Goal: Navigation & Orientation: Find specific page/section

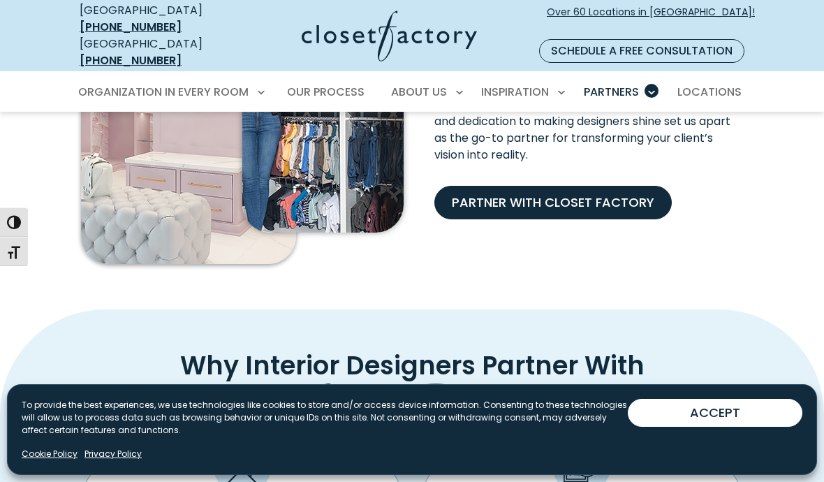
click at [329, 84] on span "Our Process" at bounding box center [325, 92] width 77 height 16
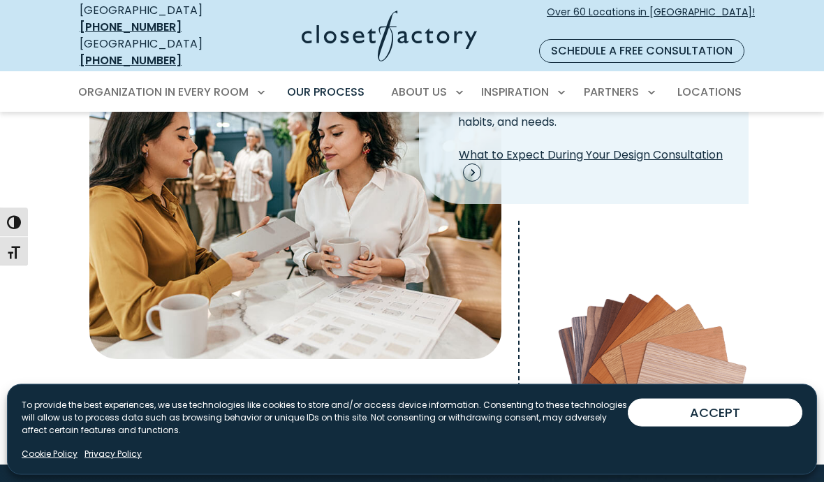
scroll to position [473, 0]
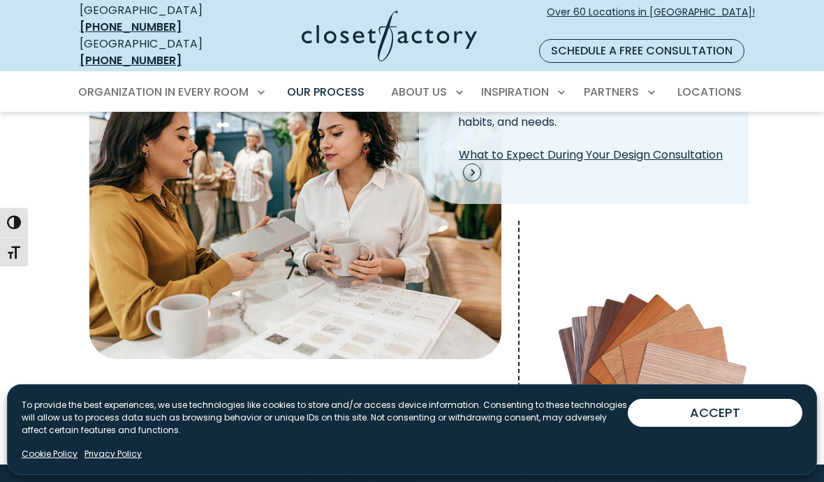
click at [468, 152] on span "What to Expect During Your Design Consultation" at bounding box center [595, 164] width 272 height 35
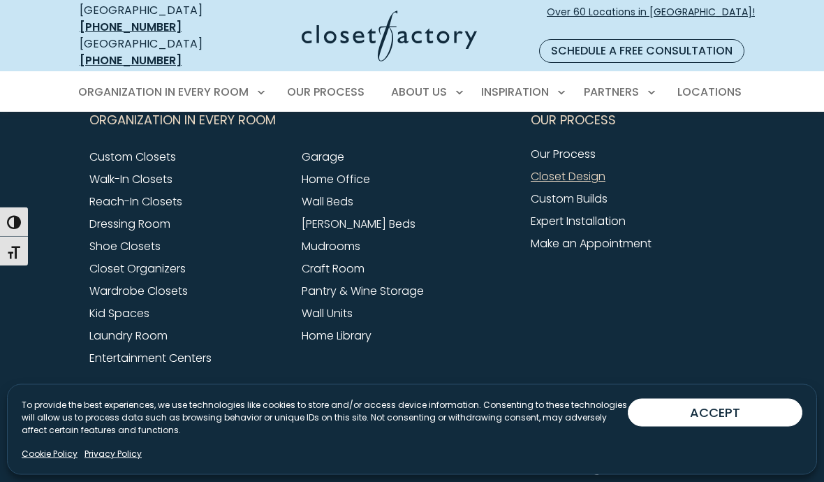
scroll to position [2089, 0]
click at [323, 216] on link "[PERSON_NAME] Beds" at bounding box center [359, 224] width 114 height 16
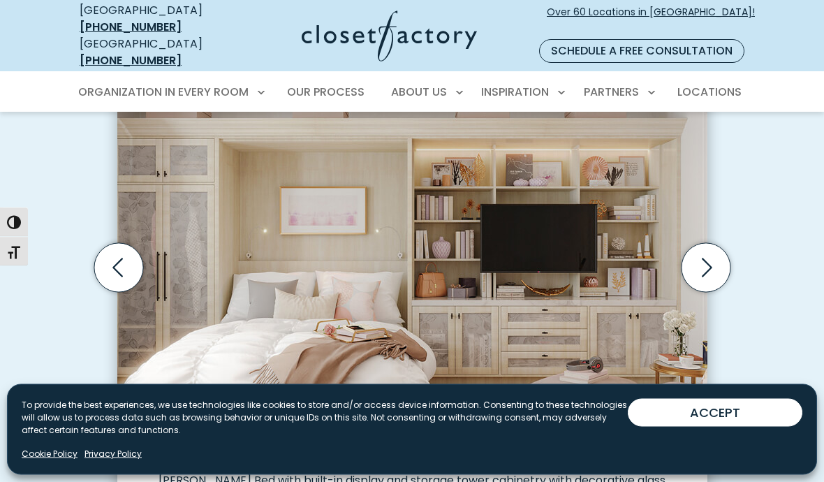
scroll to position [461, 0]
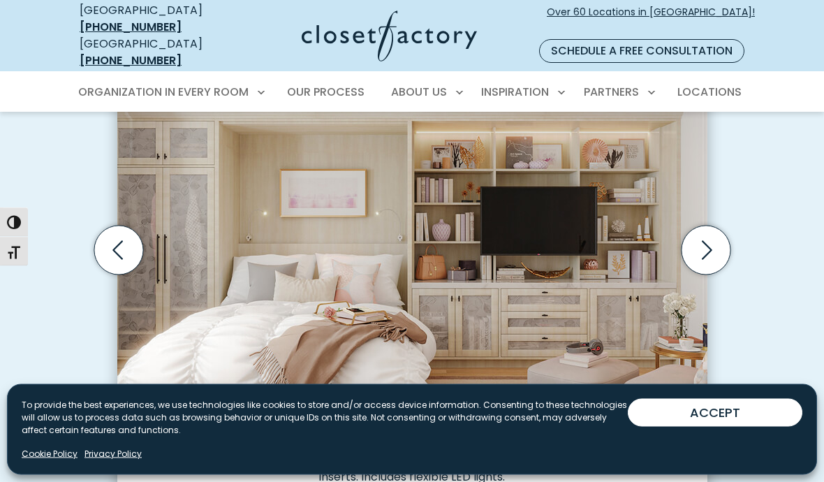
click at [714, 232] on icon "Next slide" at bounding box center [705, 250] width 49 height 49
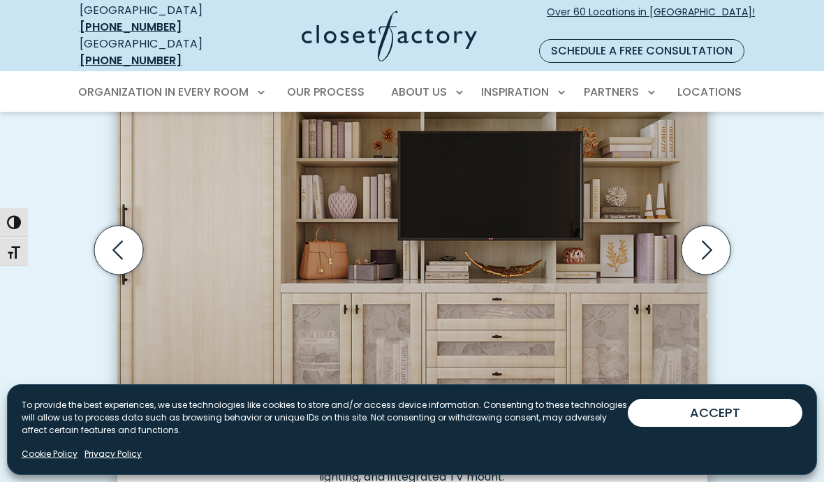
click at [709, 240] on icon "Next slide" at bounding box center [707, 249] width 10 height 19
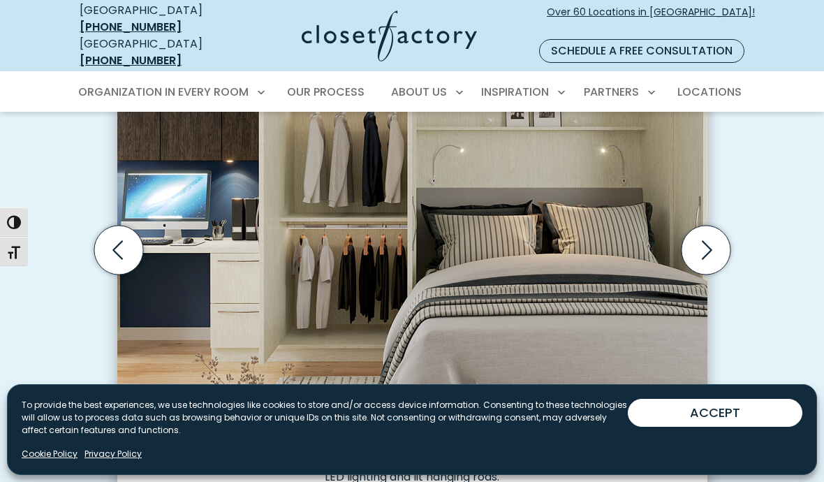
click at [724, 234] on icon "Next slide" at bounding box center [705, 250] width 49 height 49
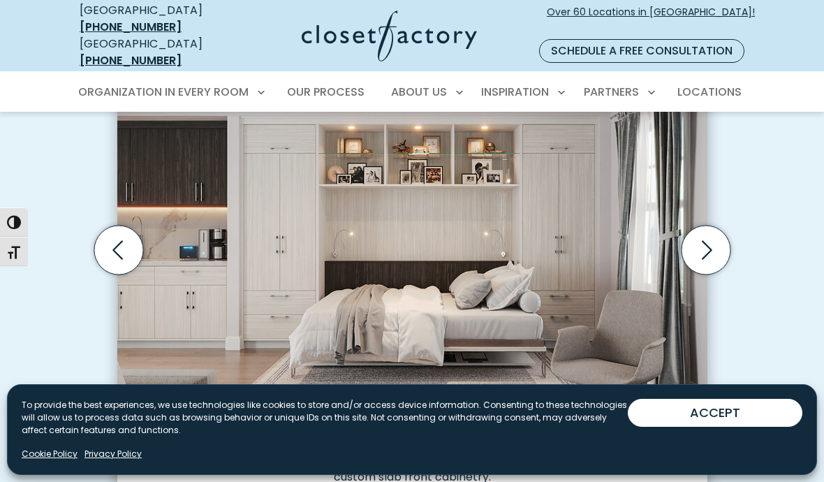
click at [702, 238] on icon "Next slide" at bounding box center [705, 250] width 49 height 49
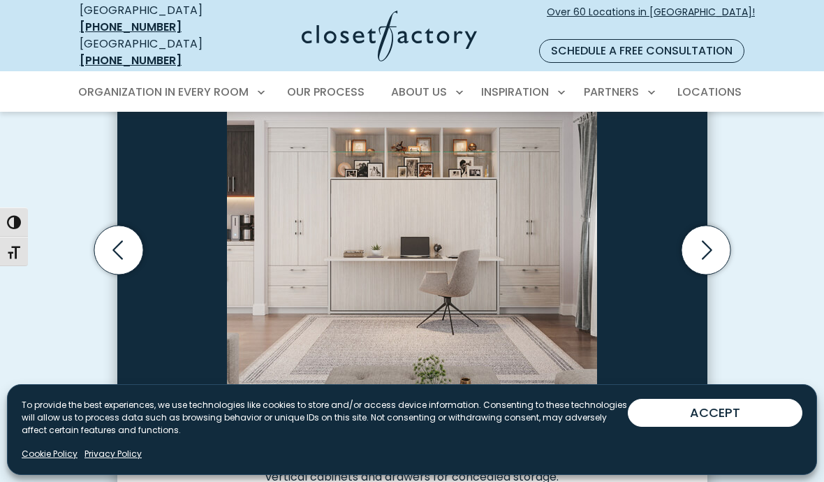
click at [694, 239] on icon "Next slide" at bounding box center [705, 250] width 49 height 49
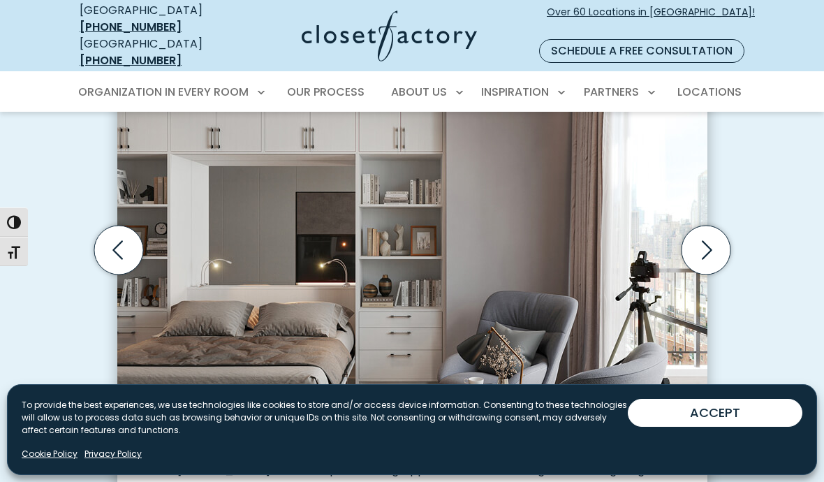
click at [117, 240] on icon "Previous slide" at bounding box center [117, 249] width 10 height 19
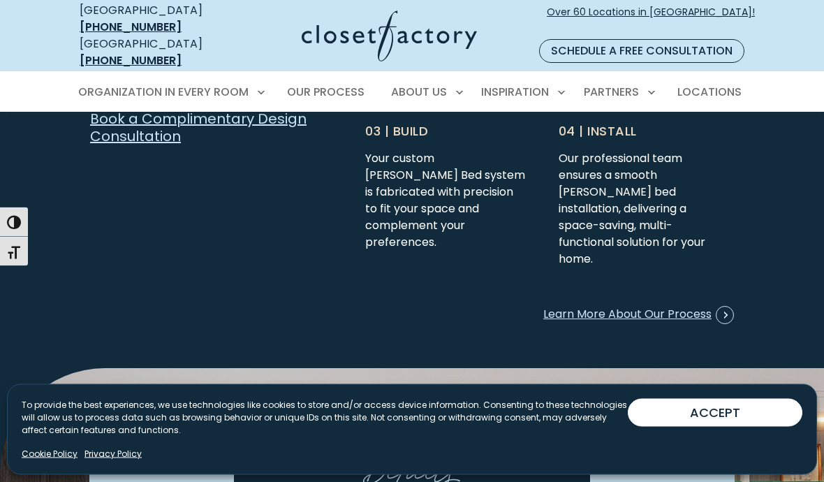
scroll to position [3649, 0]
click at [588, 306] on span "Learn More About Our Process" at bounding box center [638, 315] width 191 height 18
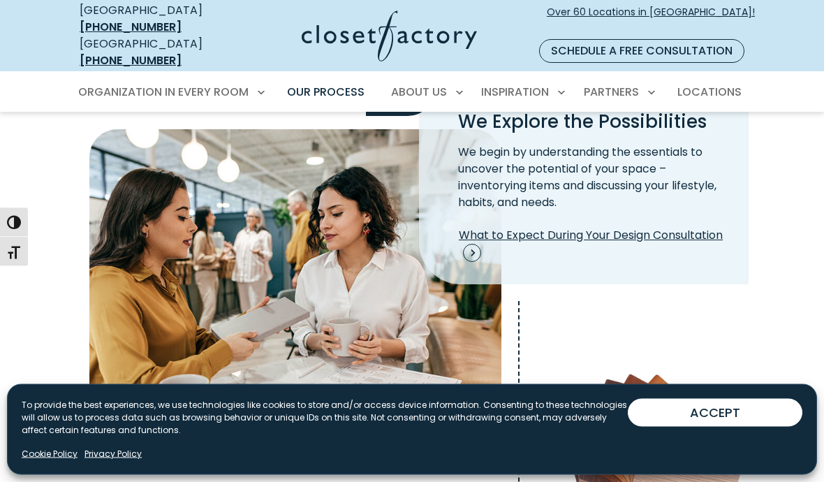
scroll to position [394, 0]
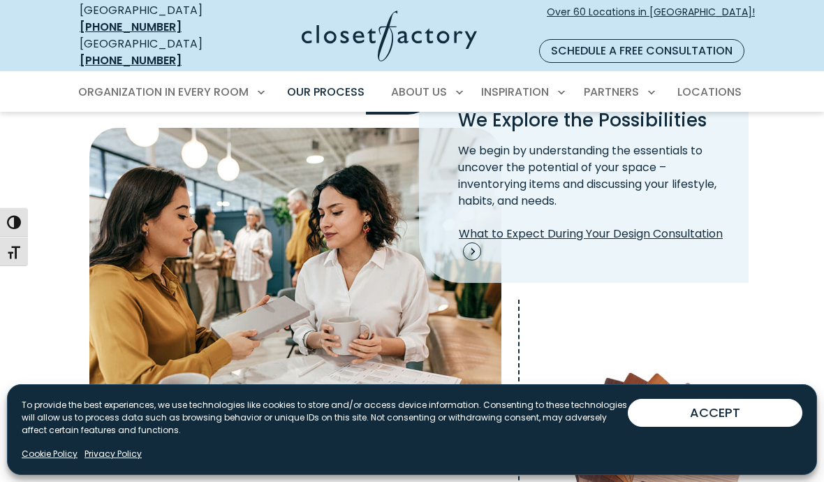
click at [471, 243] on span "Process Step Image" at bounding box center [472, 251] width 18 height 18
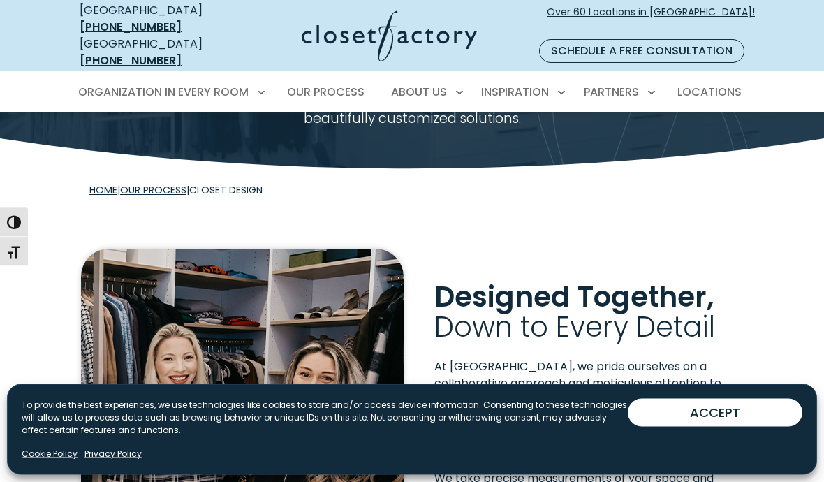
scroll to position [110, 0]
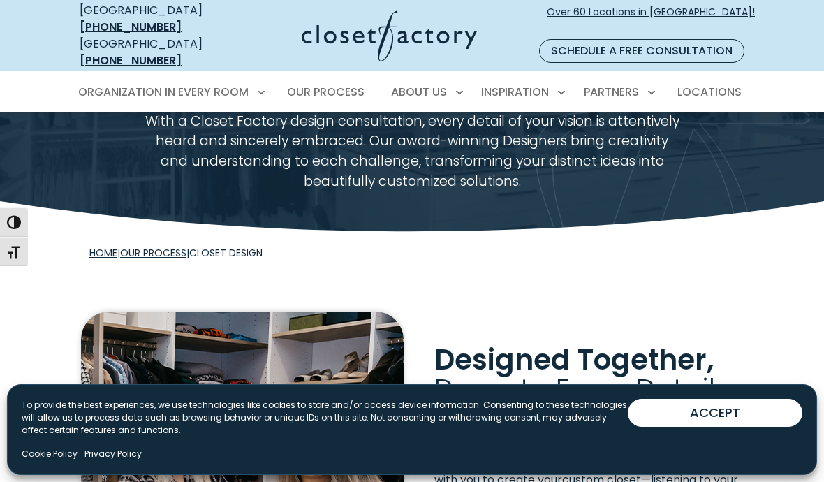
click at [626, 17] on span "Over 60 Locations in [GEOGRAPHIC_DATA]!" at bounding box center [651, 19] width 208 height 29
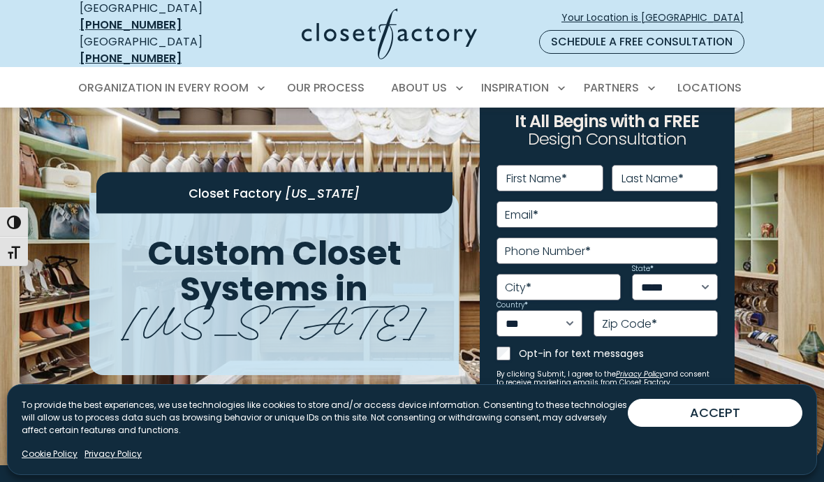
scroll to position [52, 0]
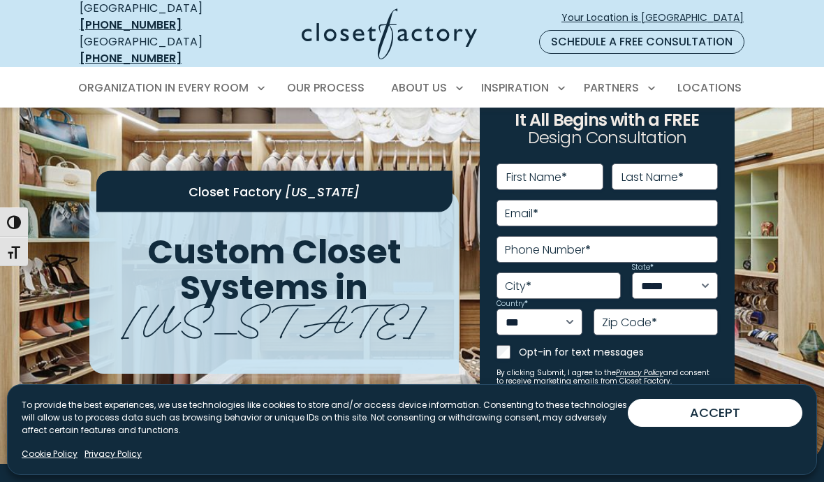
click at [670, 22] on link "Your Location is [GEOGRAPHIC_DATA]" at bounding box center [658, 18] width 195 height 24
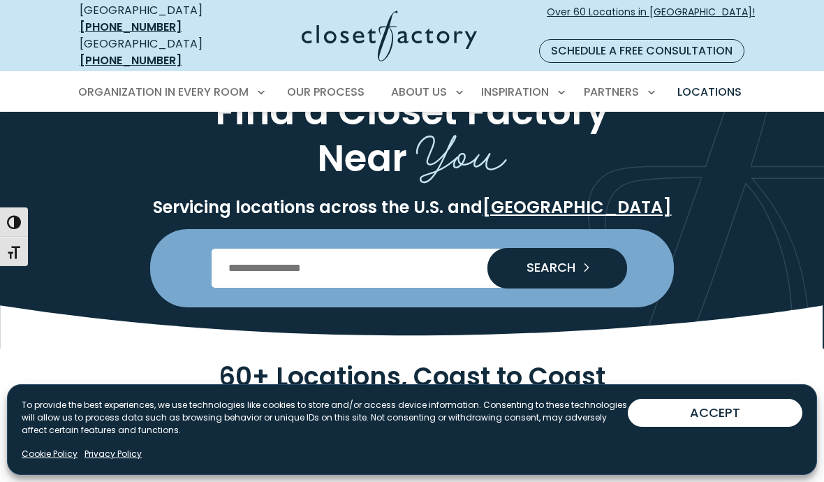
click at [236, 258] on input "Enter Postal Code" at bounding box center [412, 268] width 401 height 39
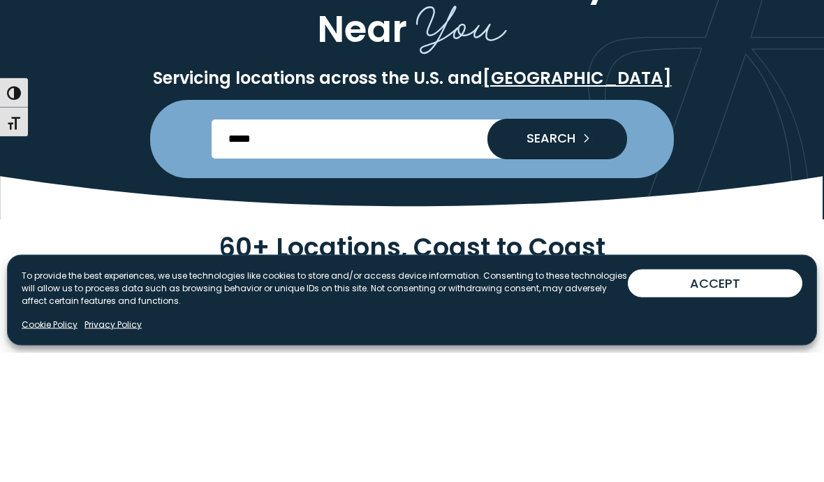
type input "*****"
click at [556, 262] on span "SEARCH" at bounding box center [545, 268] width 60 height 13
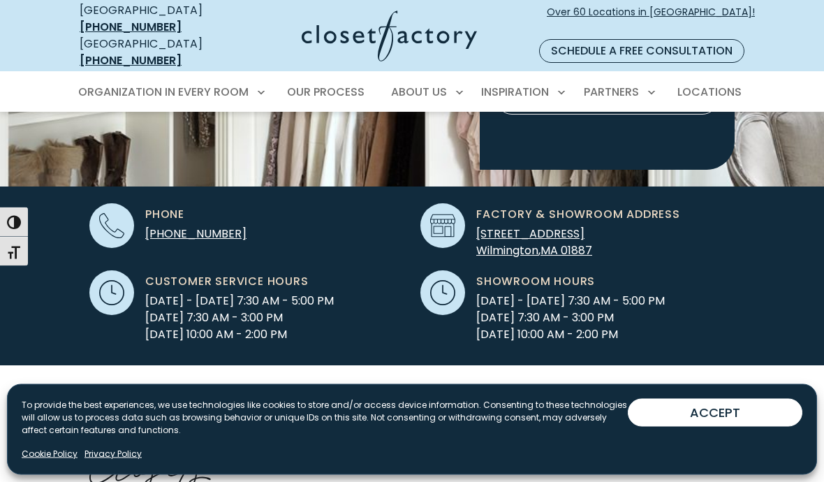
scroll to position [379, 0]
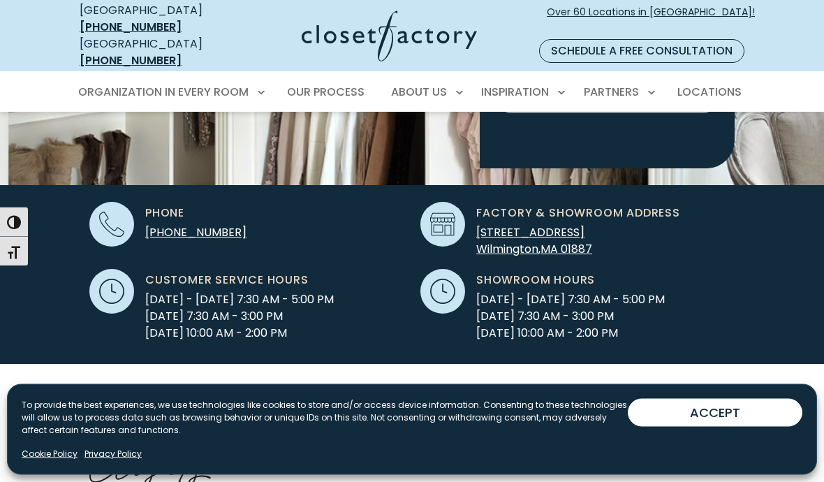
click at [512, 242] on span "Wilmington" at bounding box center [507, 250] width 62 height 16
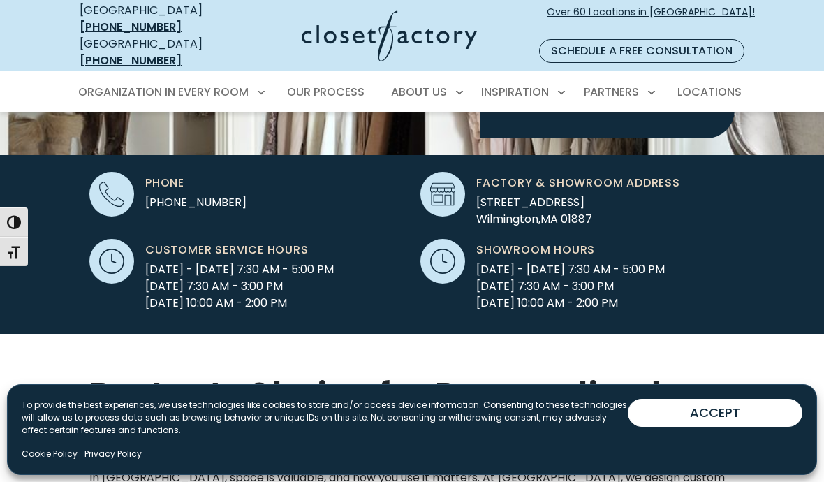
click at [508, 211] on span "Wilmington" at bounding box center [507, 219] width 62 height 16
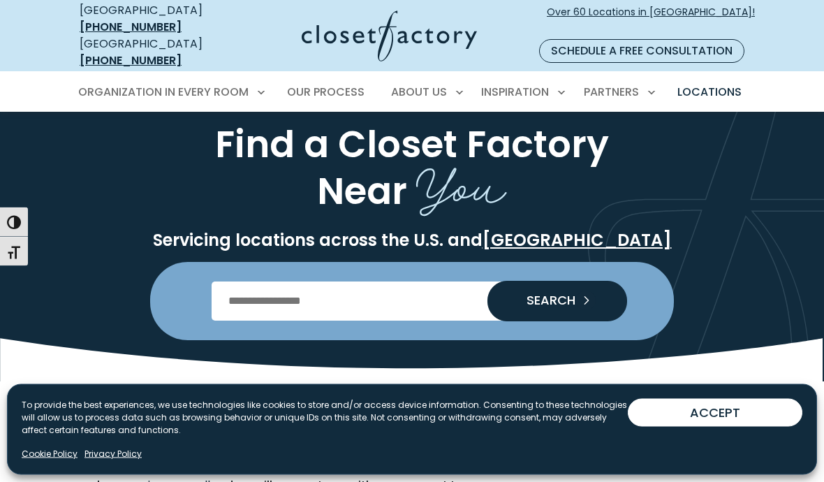
scroll to position [49, 0]
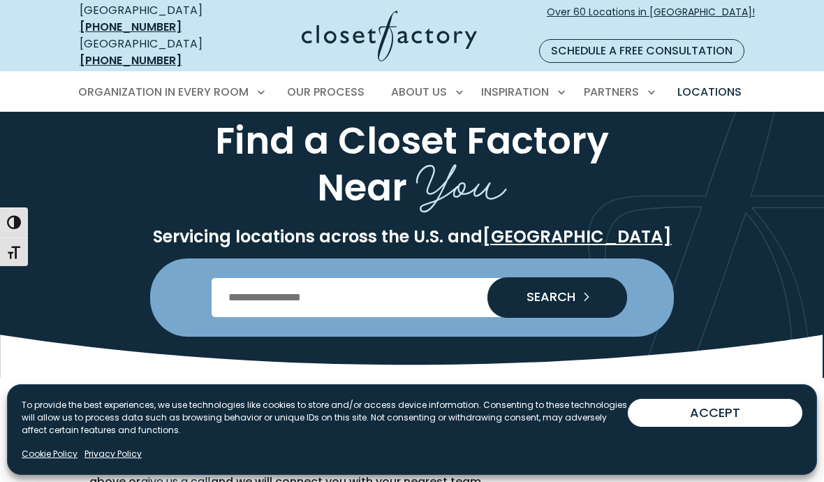
click at [357, 292] on input "Enter Postal Code" at bounding box center [412, 297] width 401 height 39
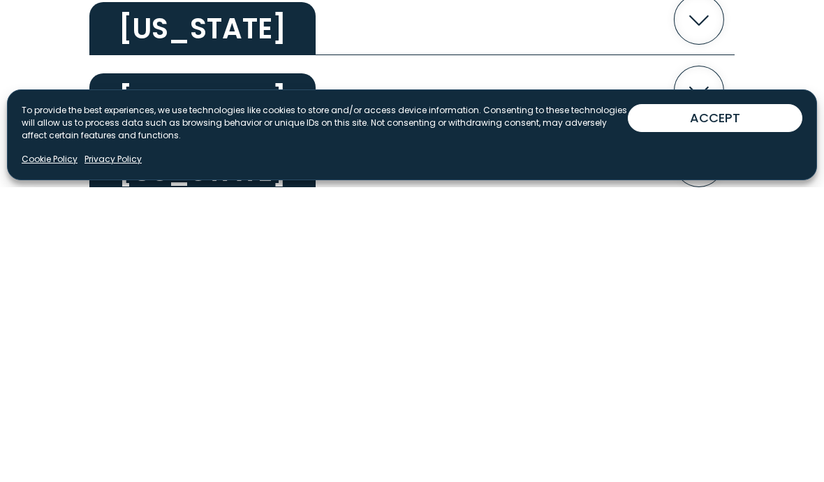
scroll to position [2374, 0]
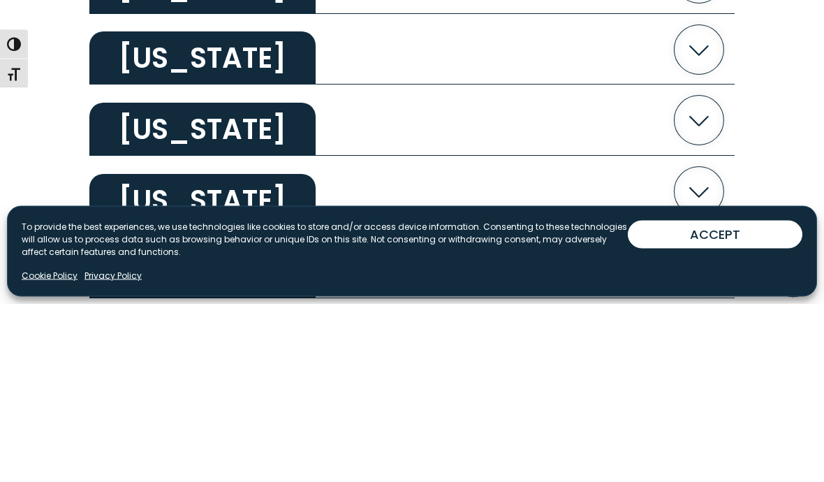
click at [131, 210] on h2 "[US_STATE]" at bounding box center [202, 236] width 226 height 53
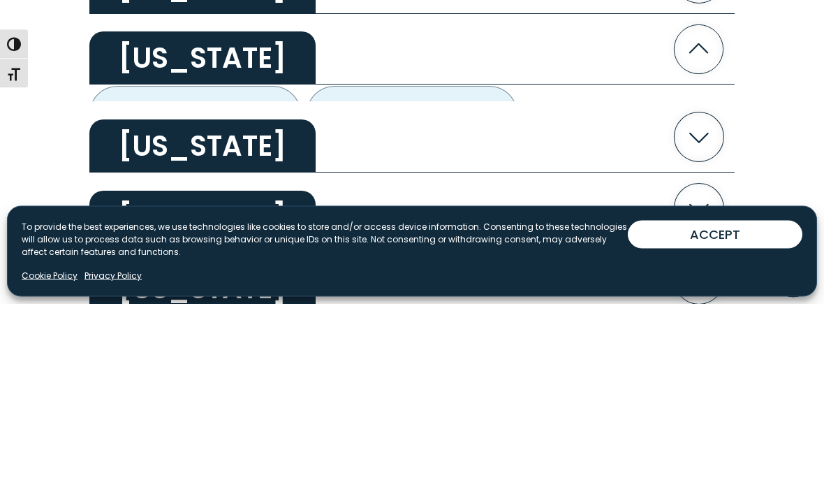
scroll to position [2552, 0]
